Goal: Task Accomplishment & Management: Use online tool/utility

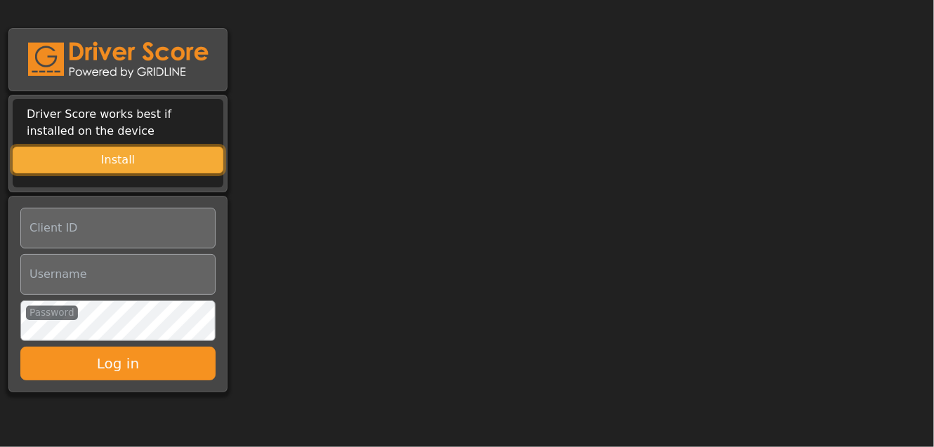
click at [134, 162] on button "Install" at bounding box center [118, 160] width 211 height 27
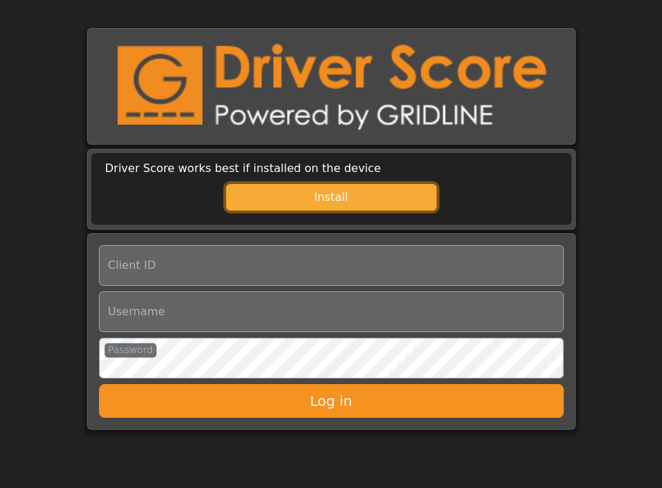
click at [379, 201] on button "Install" at bounding box center [331, 197] width 211 height 27
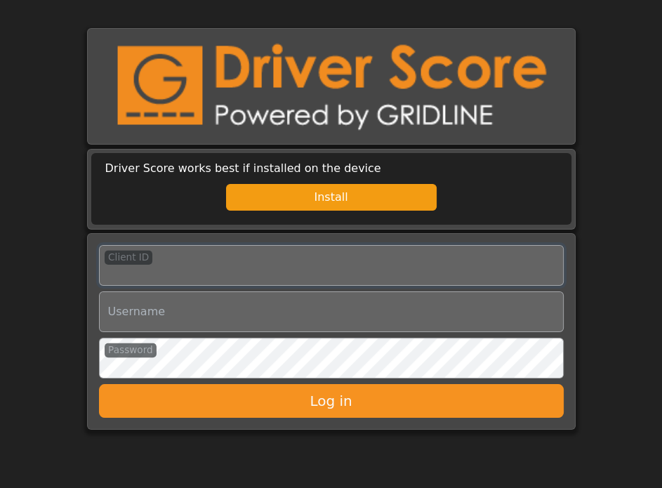
click at [230, 271] on input "Client ID" at bounding box center [331, 265] width 465 height 41
click at [200, 319] on input "Username" at bounding box center [331, 312] width 465 height 41
click at [204, 274] on input "Client ID" at bounding box center [331, 265] width 465 height 41
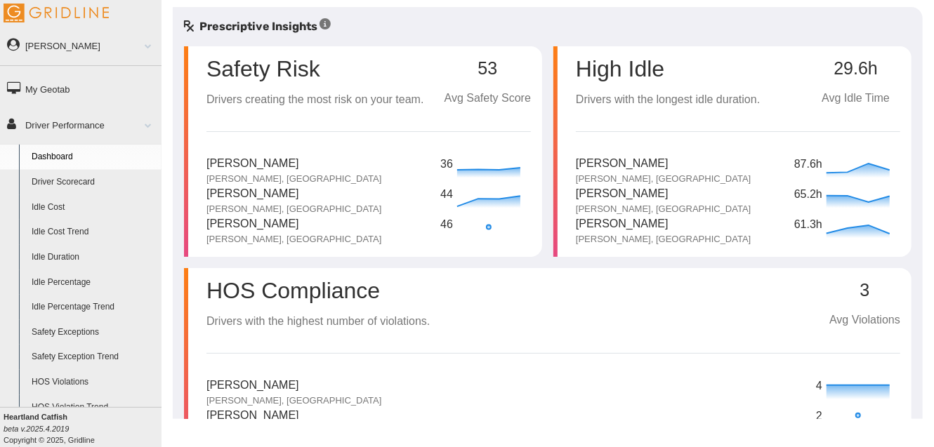
click at [70, 183] on link "Driver Scorecard" at bounding box center [93, 182] width 136 height 25
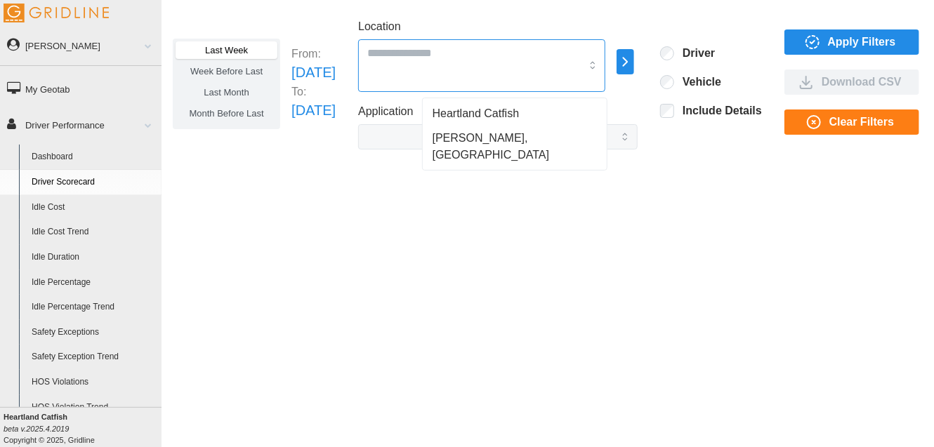
click at [598, 69] on div at bounding box center [481, 65] width 247 height 53
click at [528, 136] on div "[PERSON_NAME], [GEOGRAPHIC_DATA]" at bounding box center [515, 146] width 179 height 41
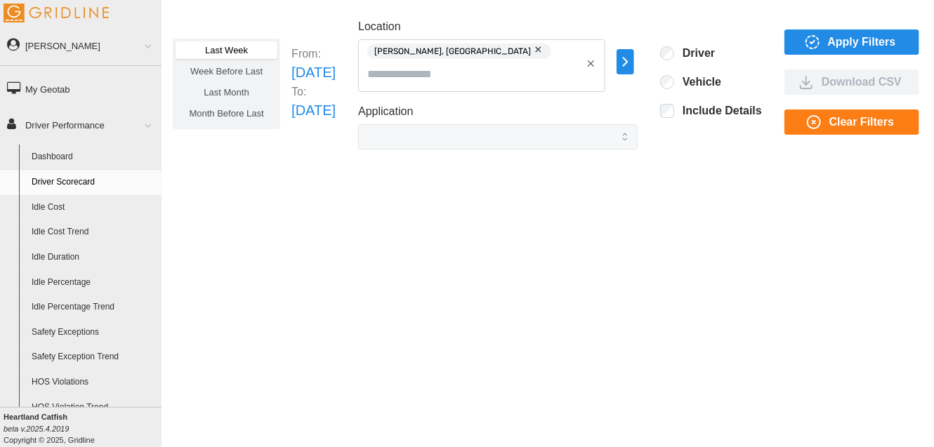
click at [843, 32] on span "Apply Filters" at bounding box center [862, 42] width 68 height 24
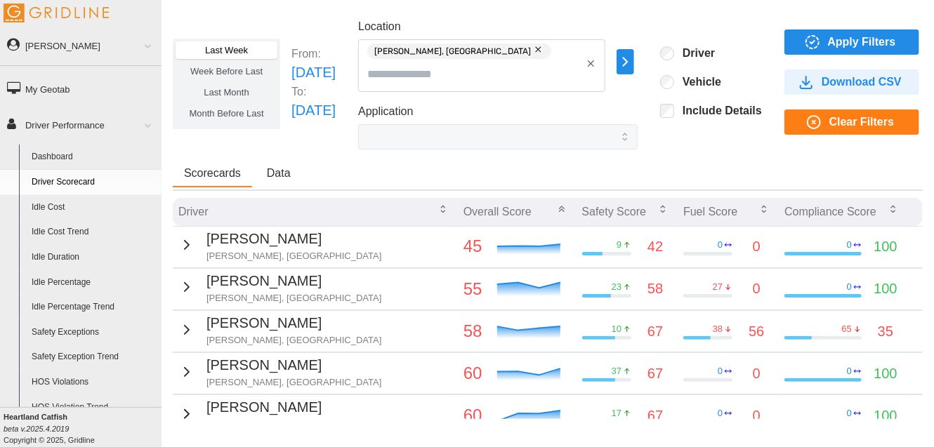
click at [609, 245] on div "9" at bounding box center [607, 245] width 50 height 13
click at [582, 249] on div "9" at bounding box center [607, 245] width 50 height 13
click at [648, 245] on p "42" at bounding box center [655, 247] width 15 height 22
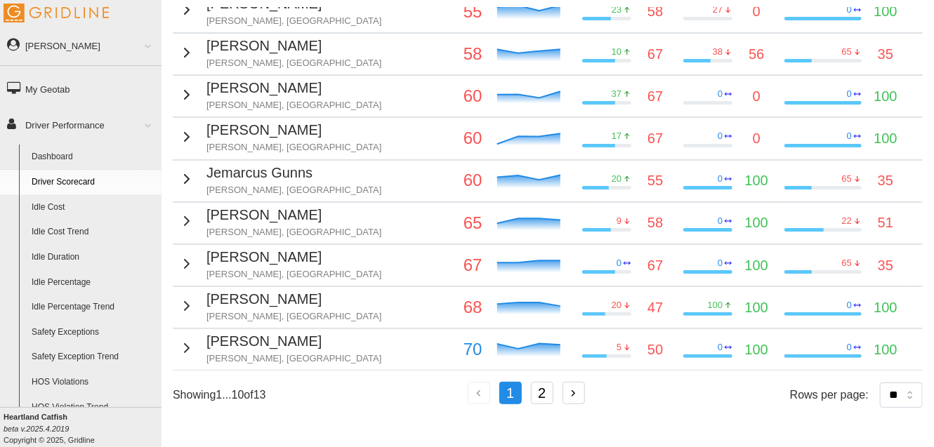
scroll to position [270, 0]
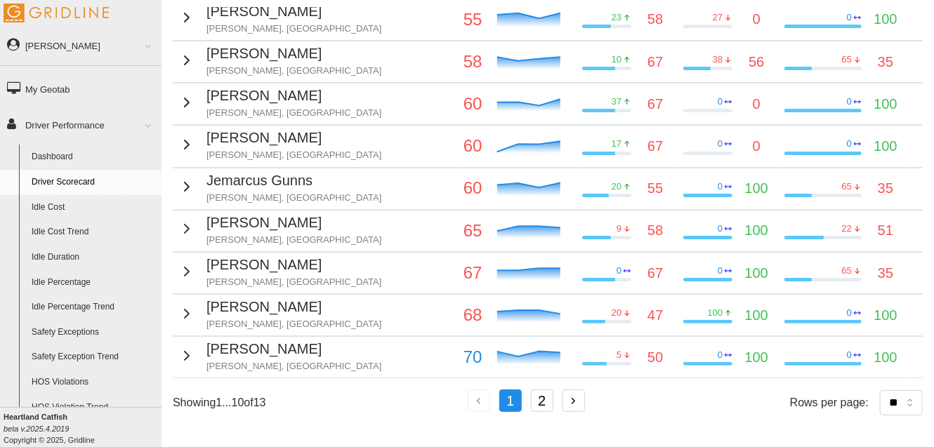
click at [540, 390] on button "2" at bounding box center [542, 401] width 22 height 22
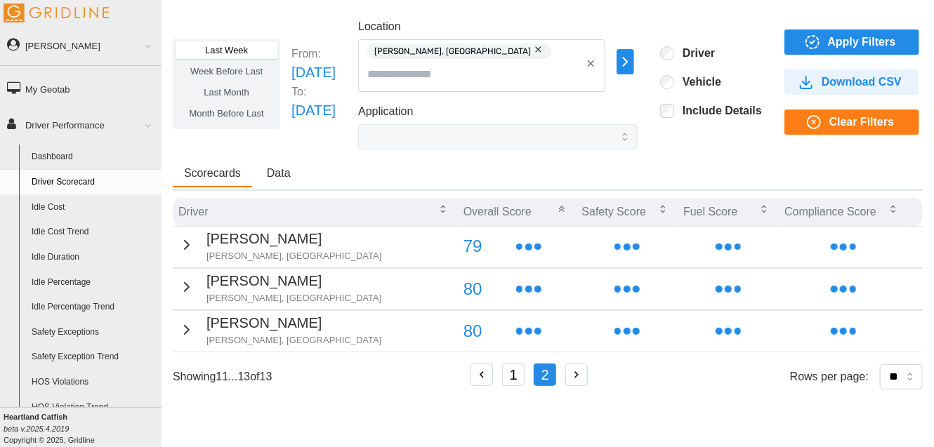
scroll to position [0, 0]
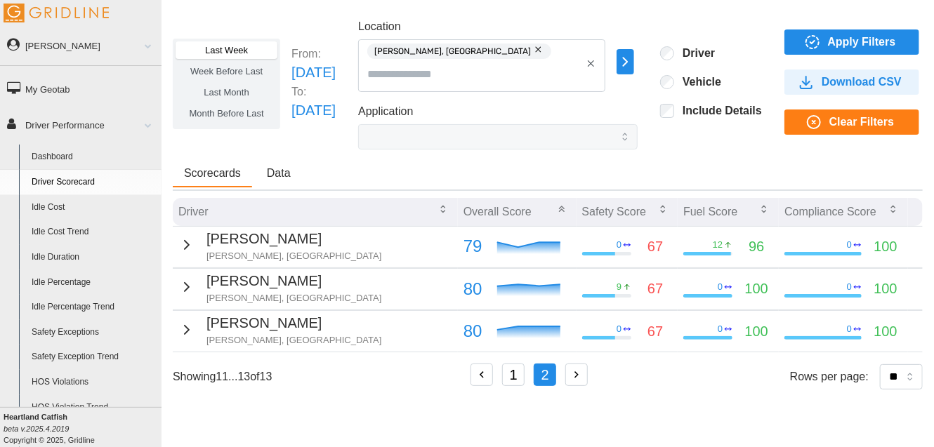
click at [275, 171] on span "Data" at bounding box center [279, 173] width 24 height 11
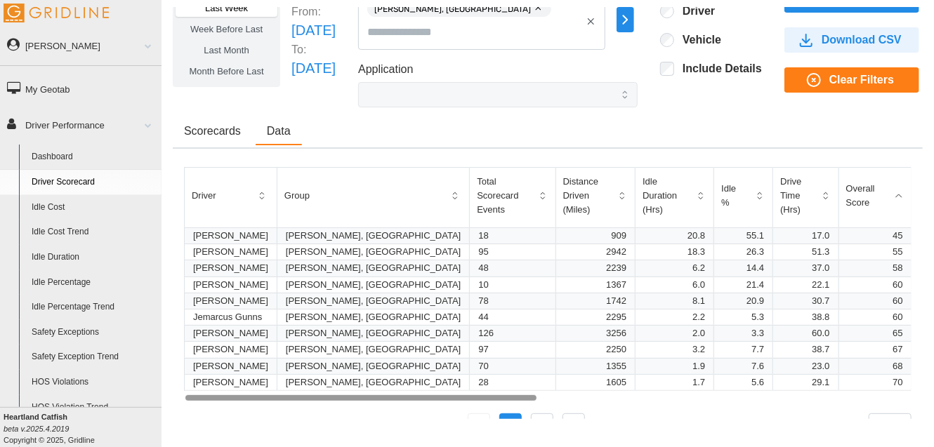
scroll to position [69, 0]
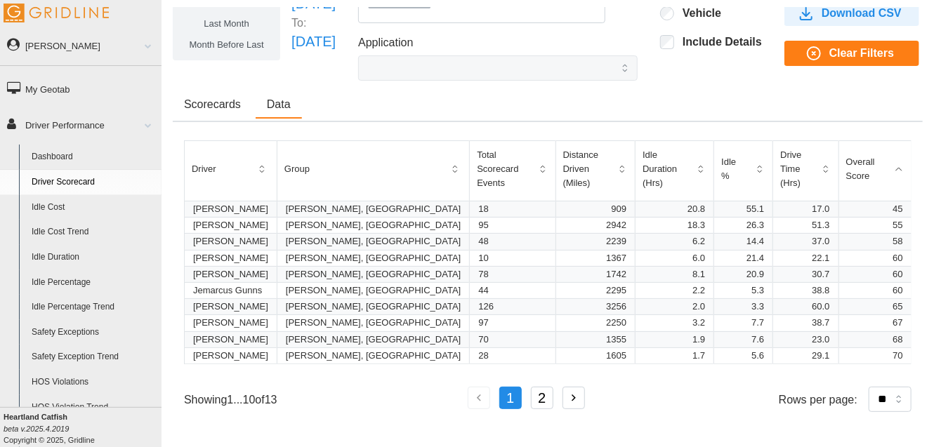
click at [545, 400] on button "2" at bounding box center [542, 398] width 22 height 22
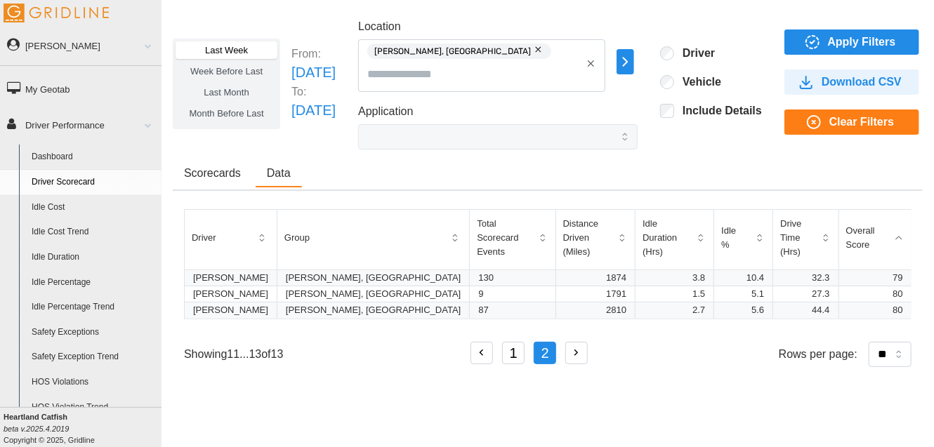
click at [513, 355] on button "1" at bounding box center [513, 353] width 22 height 22
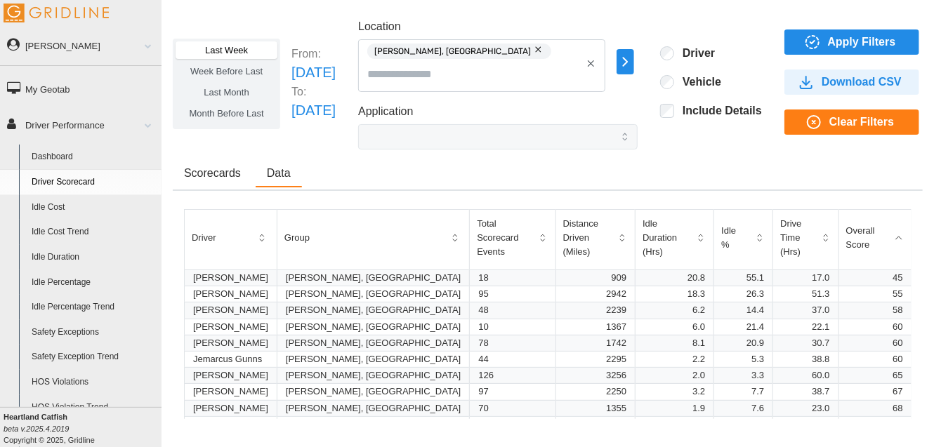
click at [64, 210] on link "Idle Cost" at bounding box center [93, 207] width 136 height 25
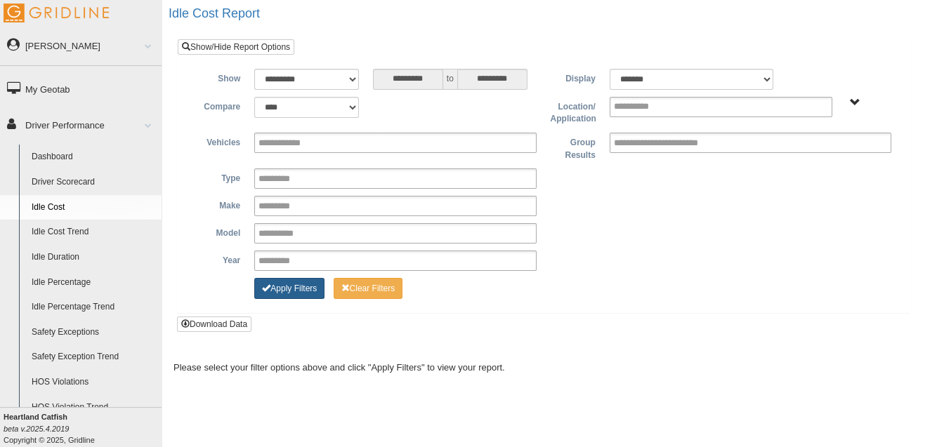
click at [305, 294] on button "Apply Filters" at bounding box center [289, 288] width 70 height 21
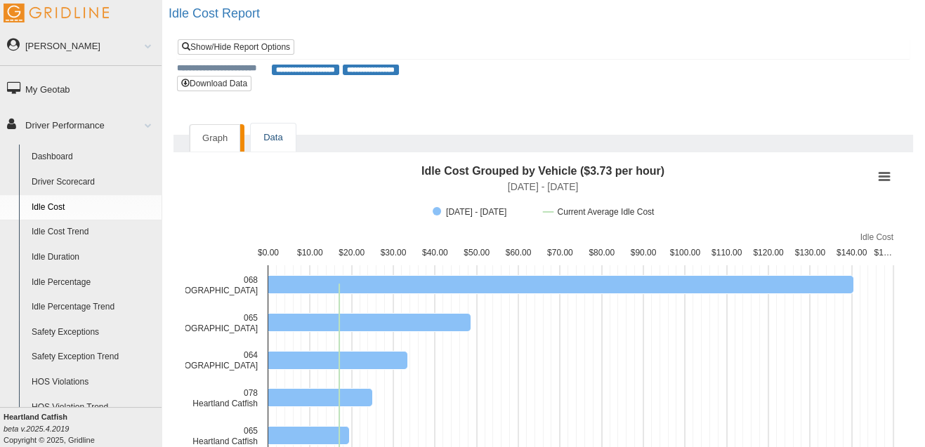
click at [267, 143] on link "Data" at bounding box center [273, 138] width 44 height 29
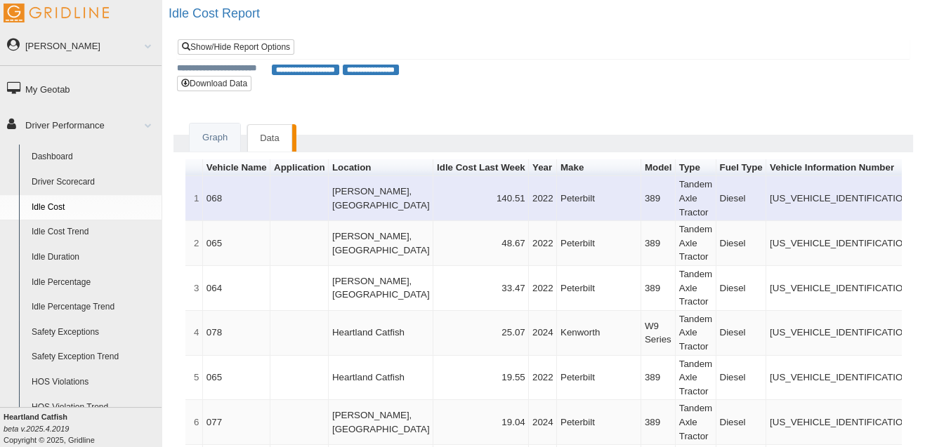
click at [485, 185] on td "140.51" at bounding box center [481, 198] width 96 height 45
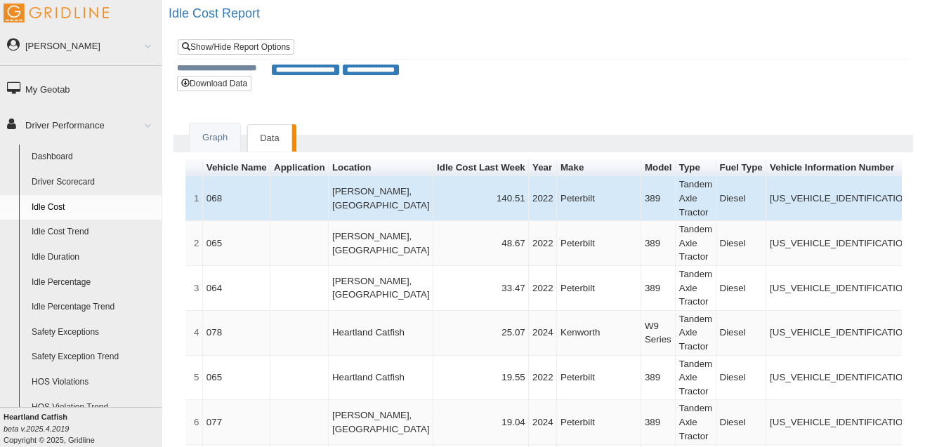
click at [48, 204] on link "Idle Cost" at bounding box center [93, 207] width 136 height 25
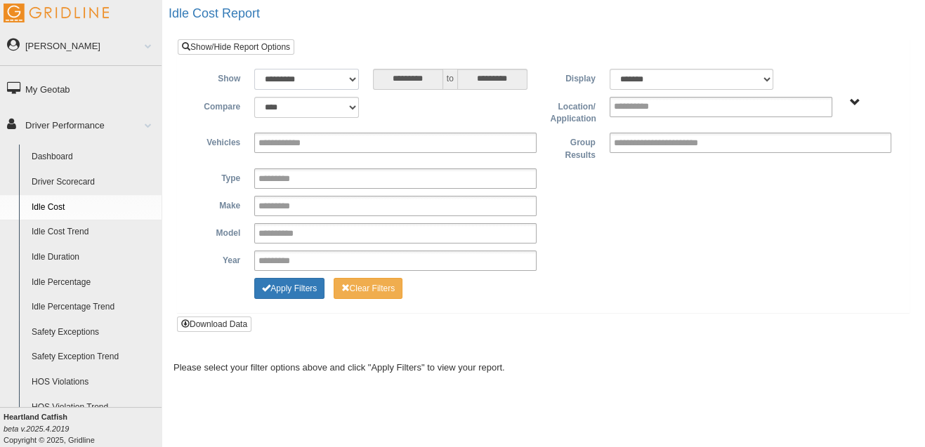
click at [351, 80] on select "**********" at bounding box center [306, 79] width 105 height 21
select select "**********"
click at [254, 69] on select "**********" at bounding box center [306, 79] width 105 height 21
type input "********"
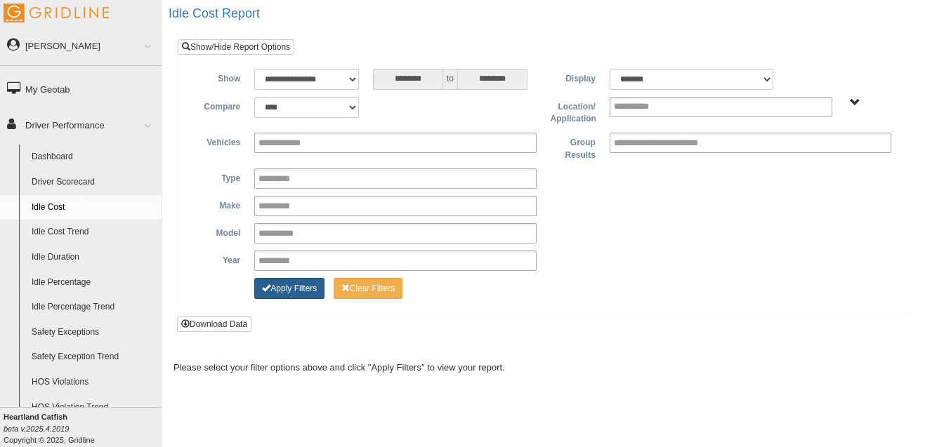
click at [282, 287] on button "Apply Filters" at bounding box center [289, 288] width 70 height 21
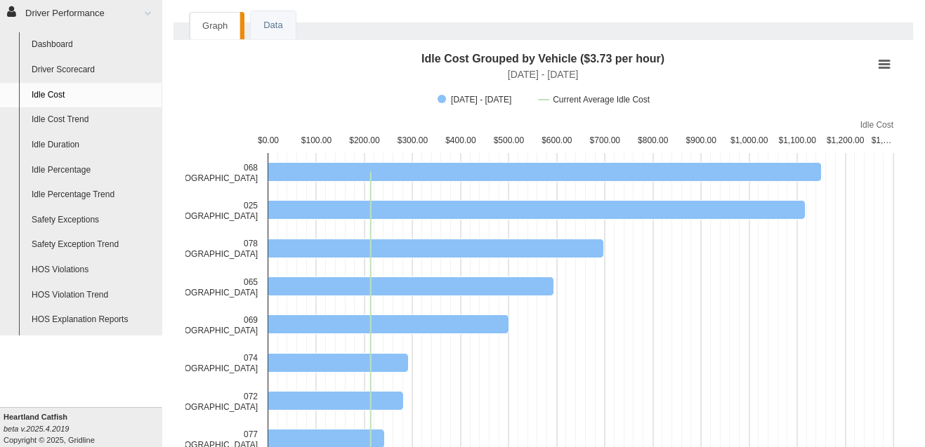
scroll to position [127, 0]
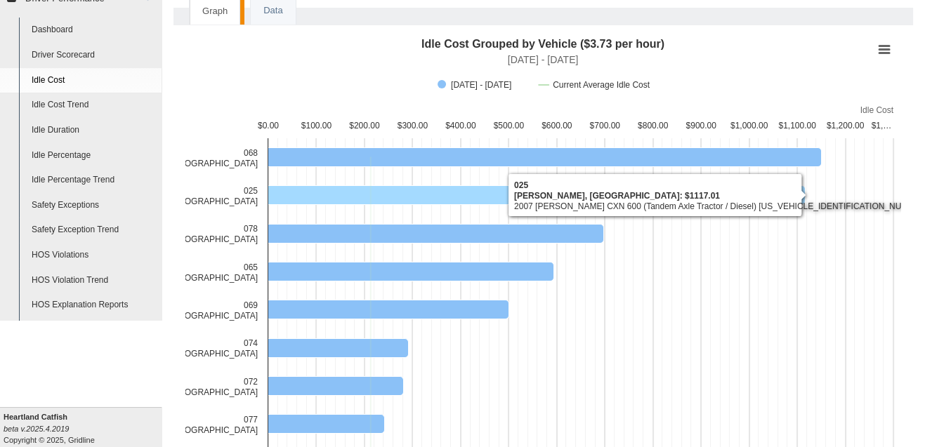
click at [452, 192] on icon "025 Itta Bena, MS, 1,117.01. 7/1/2025 - 9/2/2025." at bounding box center [536, 194] width 537 height 19
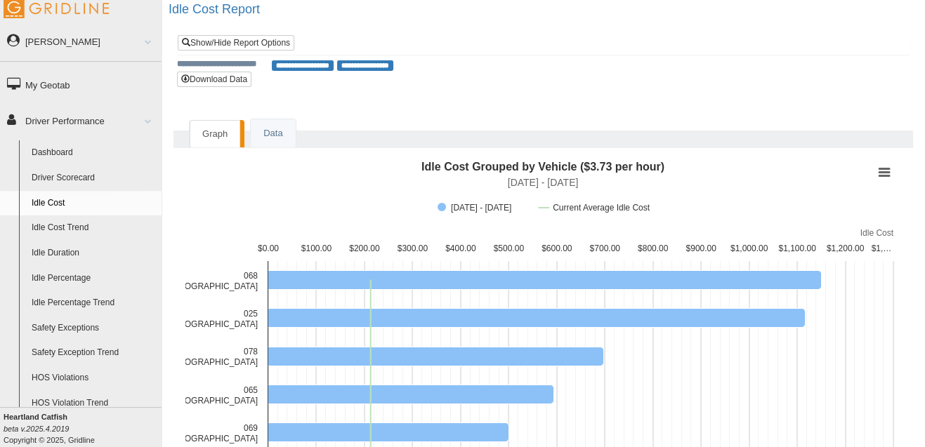
scroll to position [0, 0]
